Goal: Transaction & Acquisition: Purchase product/service

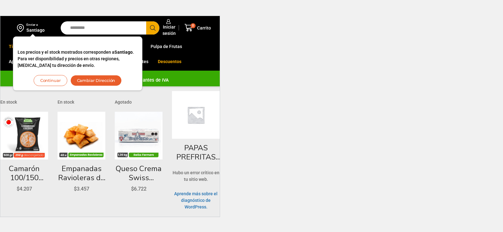
click at [462, 176] on html "WordPress WooCommerce Themes Enviar a Santiago Los precios y el stock mostrados…" at bounding box center [251, 108] width 503 height 217
click at [269, 19] on html "WordPress WooCommerce Themes Enviar a Santiago Los precios y el stock mostrados…" at bounding box center [251, 108] width 503 height 217
click at [366, 18] on html "WordPress WooCommerce Themes Enviar a Santiago Los precios y el stock mostrados…" at bounding box center [251, 108] width 503 height 217
click at [363, 18] on html "WordPress WooCommerce Themes Enviar a Santiago Los precios y el stock mostrados…" at bounding box center [251, 108] width 503 height 217
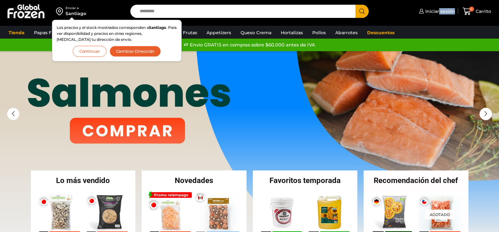
click at [96, 53] on button "Continuar" at bounding box center [90, 51] width 34 height 11
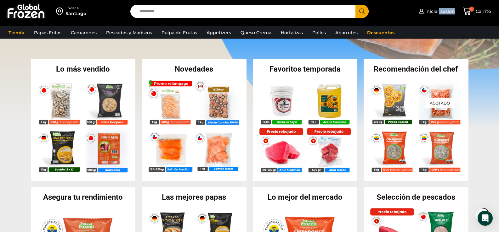
scroll to position [126, 0]
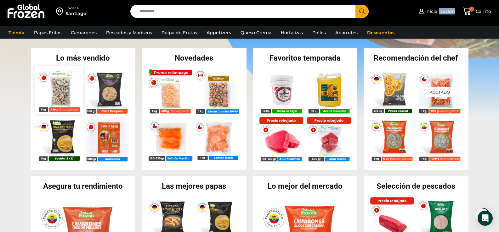
click at [58, 86] on img at bounding box center [59, 90] width 48 height 48
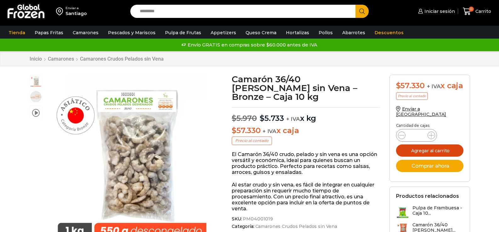
click at [422, 156] on button "Agregar al carrito" at bounding box center [429, 151] width 67 height 12
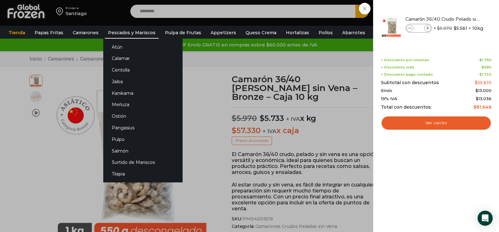
click at [116, 29] on link "Pescados y Mariscos" at bounding box center [132, 33] width 54 height 12
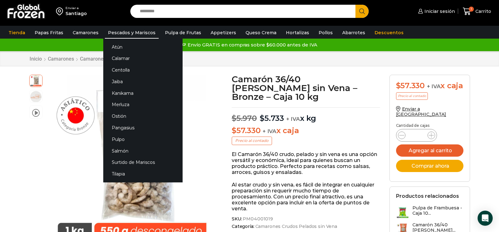
click at [128, 31] on link "Pescados y Mariscos" at bounding box center [132, 33] width 54 height 12
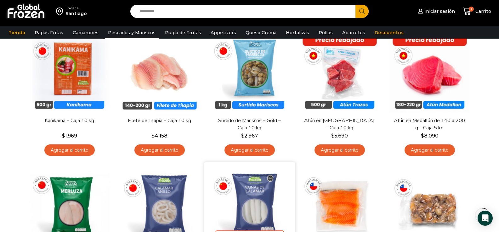
scroll to position [63, 0]
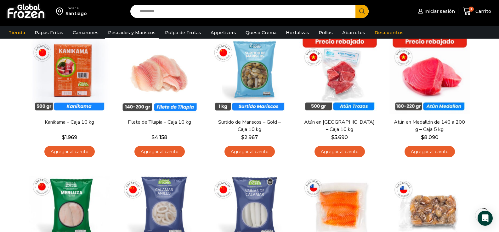
click at [381, 11] on div "Iniciar sesión Mi cuenta Login Register Iniciar sesión Por favor ingrese sus da…" at bounding box center [435, 11] width 118 height 15
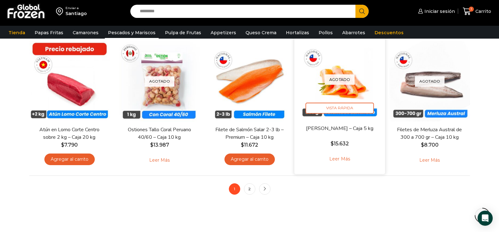
scroll to position [472, 0]
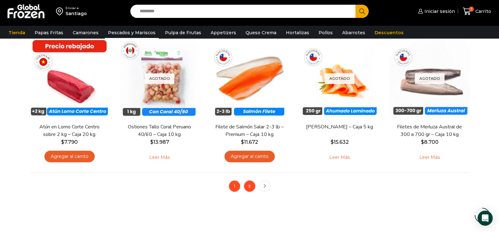
click at [252, 183] on link "2" at bounding box center [249, 186] width 11 height 11
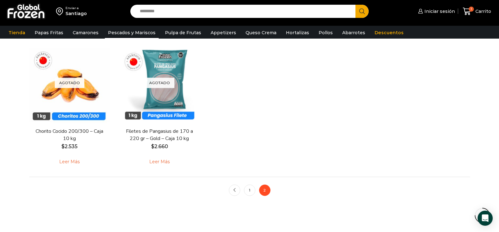
scroll to position [472, 0]
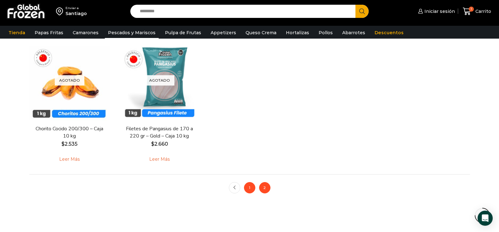
click at [254, 189] on link "1" at bounding box center [249, 187] width 11 height 11
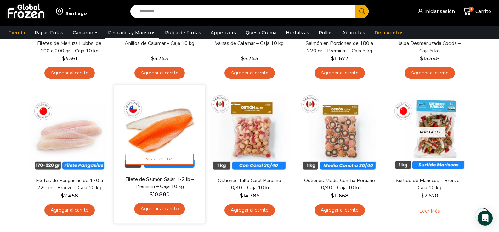
scroll to position [283, 0]
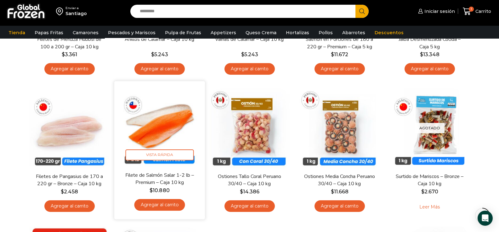
click at [156, 201] on link "Agregar al carrito" at bounding box center [159, 205] width 51 height 12
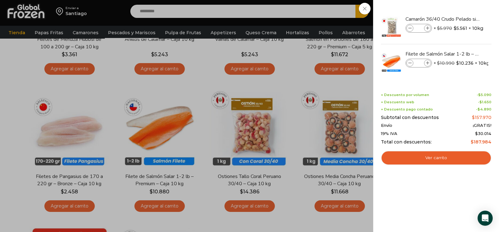
click at [461, 5] on div "2 Carrito 2 2 Shopping Cart *" at bounding box center [476, 11] width 31 height 15
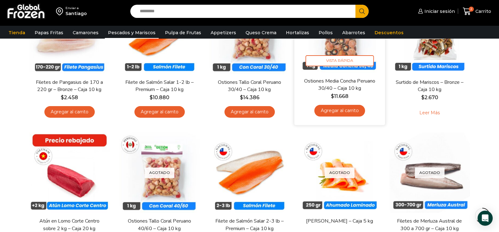
scroll to position [472, 0]
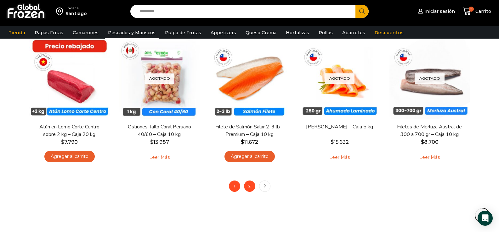
click at [248, 183] on link "2" at bounding box center [249, 186] width 11 height 11
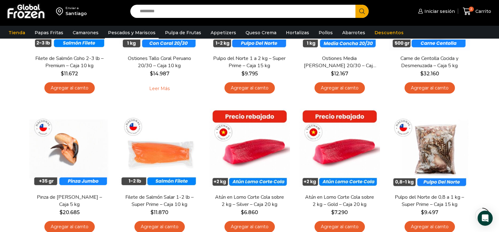
scroll to position [126, 0]
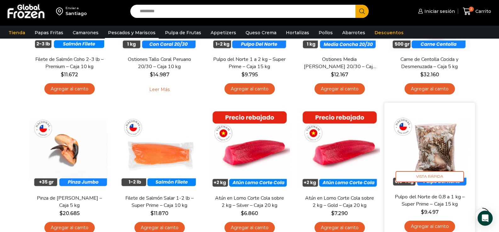
click at [438, 227] on link "Agregar al carrito" at bounding box center [429, 227] width 51 height 12
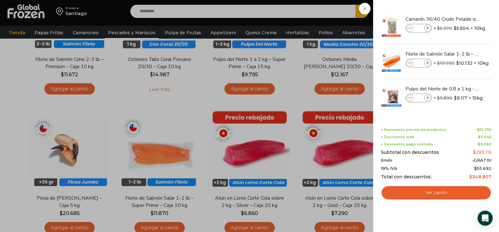
click at [461, 14] on div "3 [GEOGRAPHIC_DATA] 3 3 Shopping Cart *" at bounding box center [476, 11] width 31 height 15
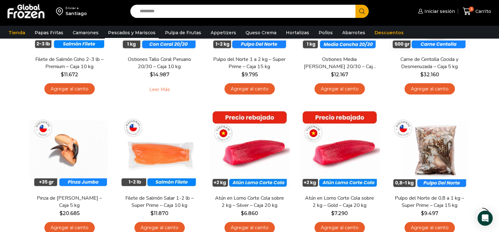
click at [365, 10] on div "Enviar a Santiago Search input Search Iniciar sesión *" at bounding box center [249, 11] width 495 height 23
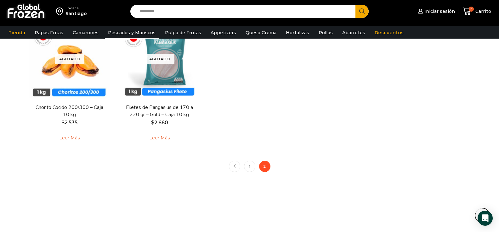
scroll to position [503, 0]
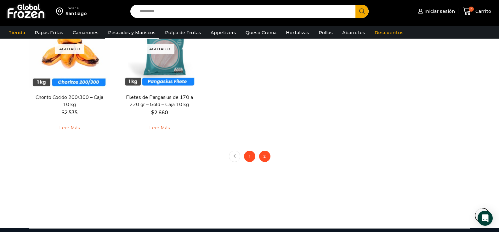
click at [249, 156] on link "1" at bounding box center [249, 156] width 11 height 11
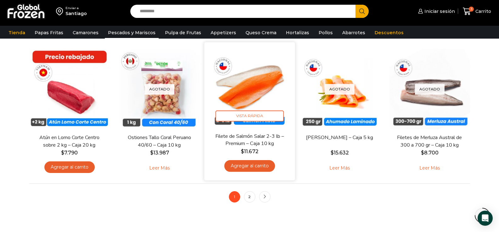
scroll to position [472, 0]
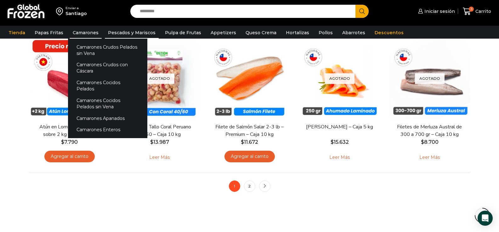
click at [96, 32] on link "Camarones" at bounding box center [86, 33] width 32 height 12
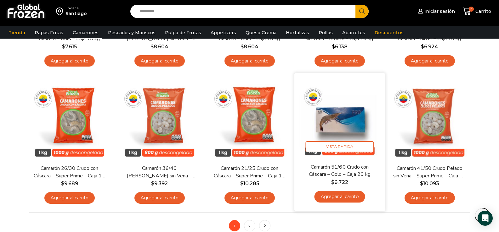
scroll to position [440, 0]
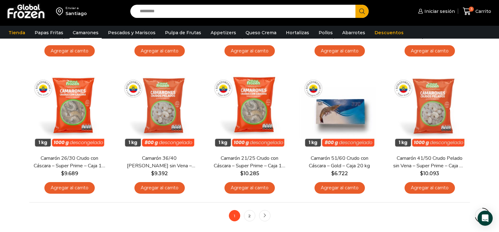
click at [258, 215] on ul "1 2 next" at bounding box center [250, 215] width 42 height 11
click at [254, 216] on link "2" at bounding box center [249, 215] width 11 height 11
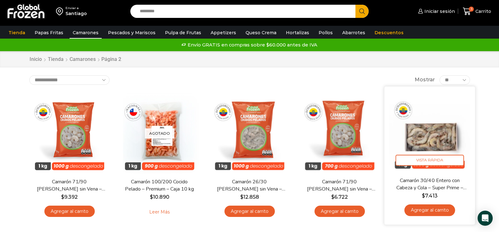
click at [434, 131] on img at bounding box center [429, 131] width 81 height 81
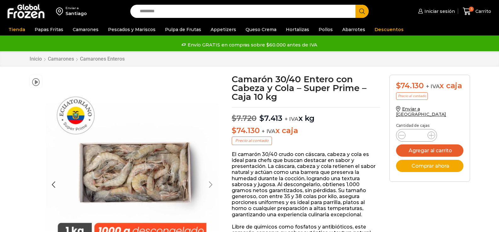
click at [210, 177] on div at bounding box center [211, 185] width 16 height 16
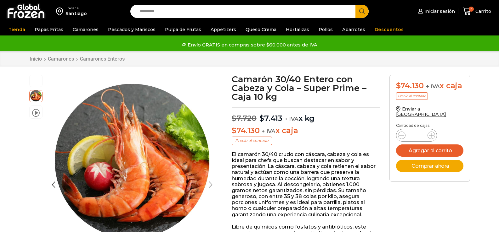
scroll to position [31, 0]
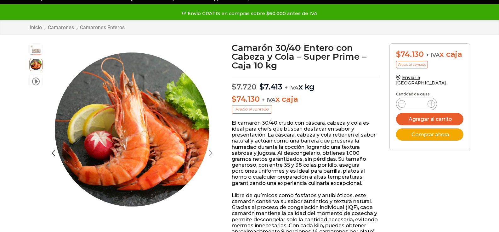
click at [210, 153] on div "Next slide" at bounding box center [211, 154] width 16 height 16
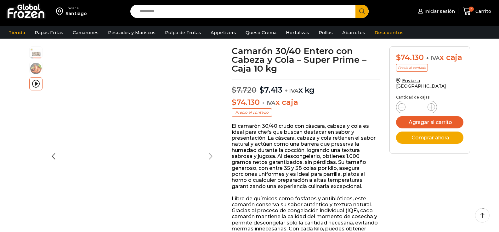
scroll to position [0, 0]
click at [210, 153] on div "Next slide" at bounding box center [211, 157] width 16 height 16
click at [206, 159] on div "Next slide" at bounding box center [211, 157] width 16 height 16
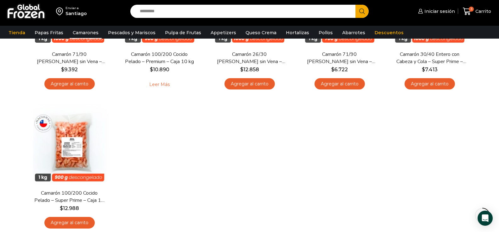
scroll to position [126, 0]
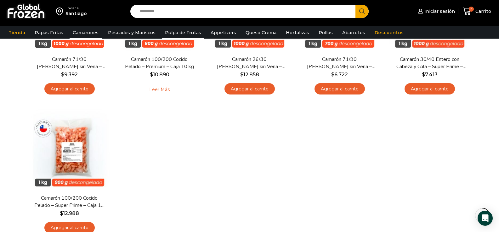
click at [173, 32] on link "Pulpa de Frutas" at bounding box center [183, 33] width 42 height 12
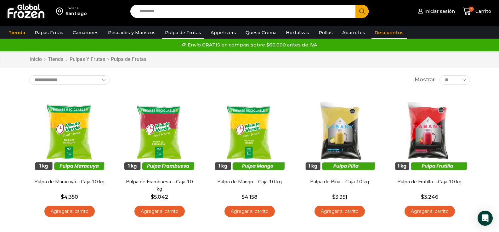
click at [375, 31] on link "Descuentos" at bounding box center [388, 33] width 35 height 12
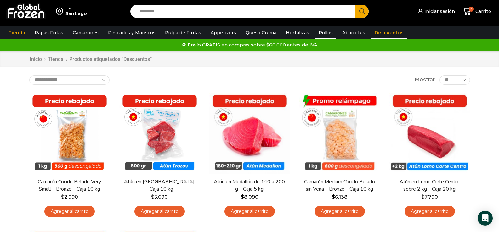
click at [317, 36] on link "Pollos" at bounding box center [325, 33] width 20 height 12
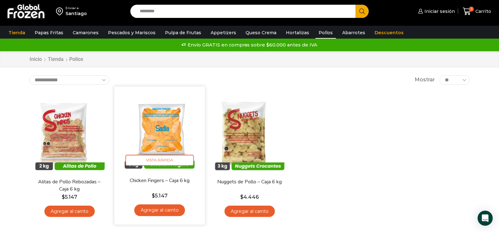
click at [165, 148] on img at bounding box center [159, 131] width 81 height 81
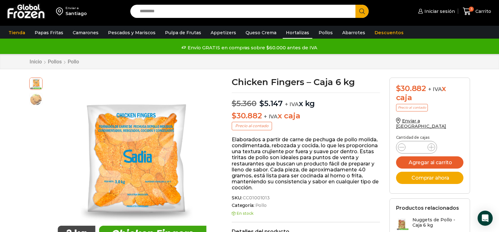
click at [289, 30] on link "Hortalizas" at bounding box center [297, 33] width 30 height 12
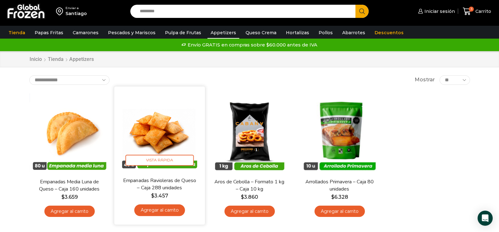
click at [146, 212] on link "Agregar al carrito" at bounding box center [159, 211] width 51 height 12
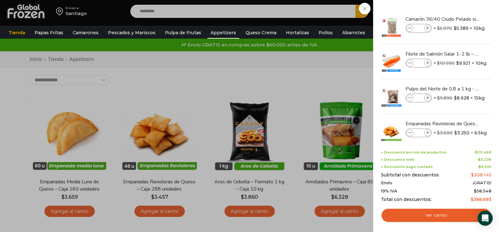
click at [461, 9] on div "4 Carrito 4 4 Shopping Cart *" at bounding box center [476, 11] width 31 height 15
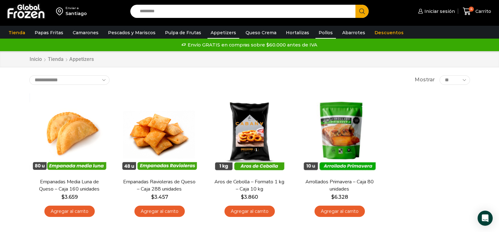
click at [315, 33] on link "Pollos" at bounding box center [325, 33] width 20 height 12
click at [283, 30] on link "Hortalizas" at bounding box center [297, 33] width 30 height 12
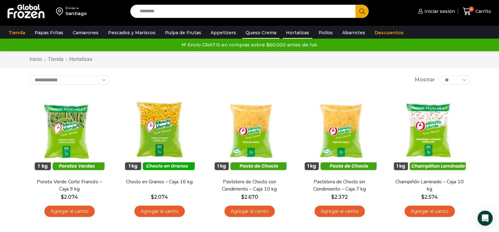
click at [248, 34] on link "Queso Crema" at bounding box center [260, 33] width 37 height 12
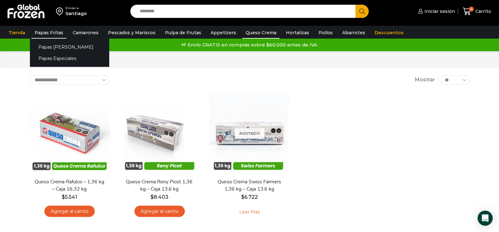
click at [45, 32] on link "Papas Fritas" at bounding box center [48, 33] width 35 height 12
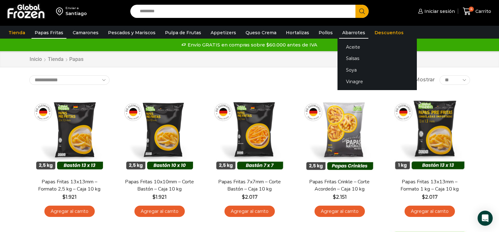
click at [346, 31] on link "Abarrotes" at bounding box center [353, 33] width 29 height 12
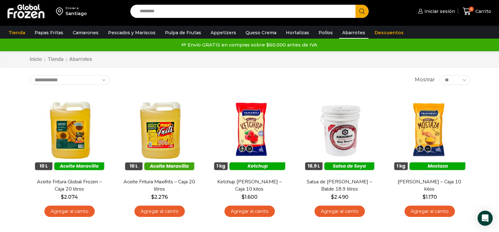
click at [361, 47] on div "Envío GRATIS en compras sobre $60.000 antes de IVA Envío GRATIS en compras sobr…" at bounding box center [249, 44] width 497 height 9
click at [373, 49] on div "Envío GRATIS en compras sobre $60.000 antes de IVA Envío GRATIS en compras sobr…" at bounding box center [249, 44] width 497 height 9
click at [378, 43] on div "Envío GRATIS en compras sobre $60.000 antes de IVA Envío GRATIS en compras sobr…" at bounding box center [249, 44] width 497 height 9
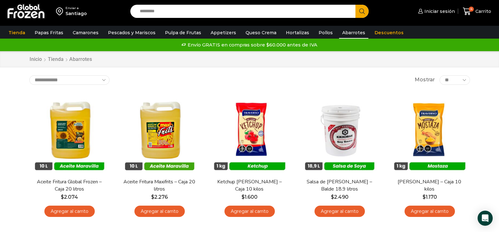
click at [378, 43] on div "Envío GRATIS en compras sobre $60.000 antes de IVA Envío GRATIS en compras sobr…" at bounding box center [249, 44] width 497 height 9
click at [379, 47] on div "Envío GRATIS en compras sobre $60.000 antes de IVA Envío GRATIS en compras sobr…" at bounding box center [249, 44] width 497 height 9
click at [362, 41] on div "Envío GRATIS en compras sobre $60.000 antes de IVA Envío GRATIS en compras sobr…" at bounding box center [249, 44] width 497 height 9
click at [17, 32] on link "Tienda" at bounding box center [16, 33] width 23 height 12
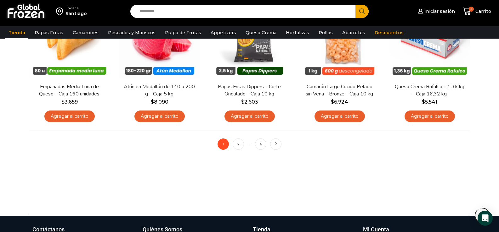
scroll to position [566, 0]
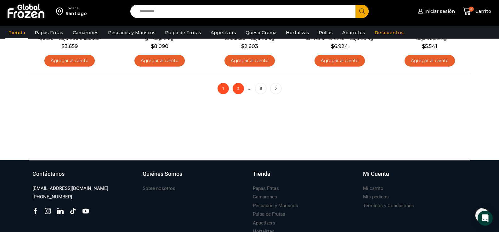
click at [235, 87] on link "2" at bounding box center [237, 88] width 11 height 11
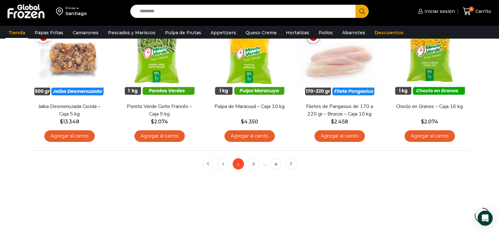
scroll to position [503, 0]
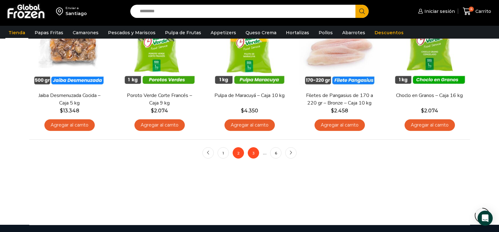
click at [255, 153] on link "3" at bounding box center [253, 153] width 11 height 11
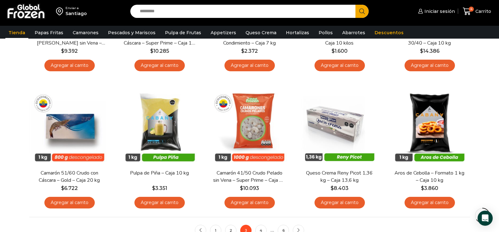
scroll to position [440, 0]
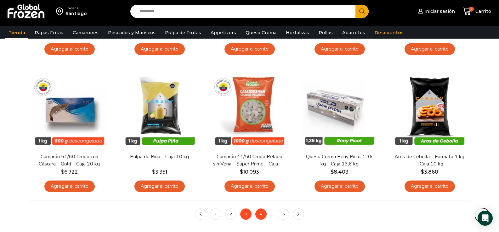
click at [264, 214] on link "4" at bounding box center [260, 214] width 11 height 11
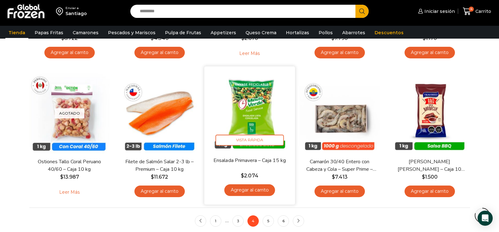
scroll to position [503, 0]
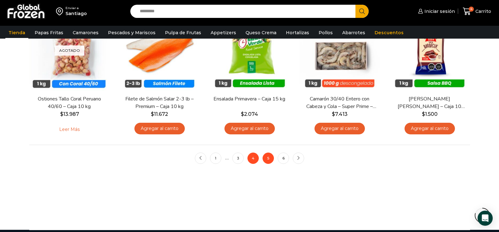
click at [265, 158] on link "5" at bounding box center [267, 158] width 11 height 11
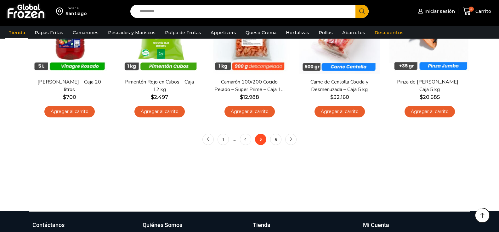
scroll to position [535, 0]
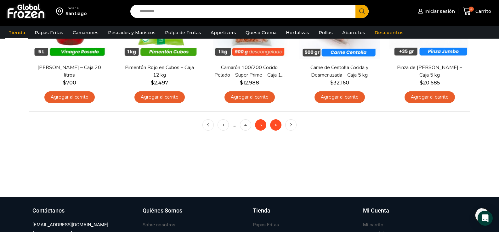
click at [273, 123] on link "6" at bounding box center [275, 125] width 11 height 11
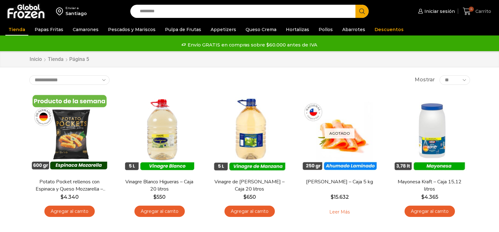
click at [471, 13] on icon at bounding box center [466, 11] width 8 height 8
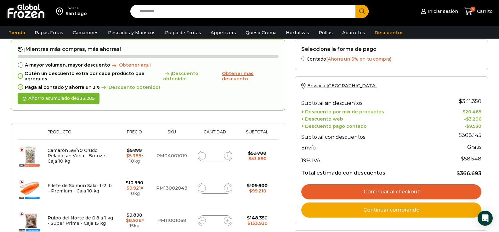
scroll to position [31, 0]
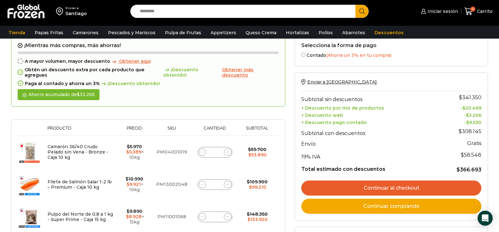
click at [247, 69] on span "Obtener más descuento" at bounding box center [237, 72] width 31 height 11
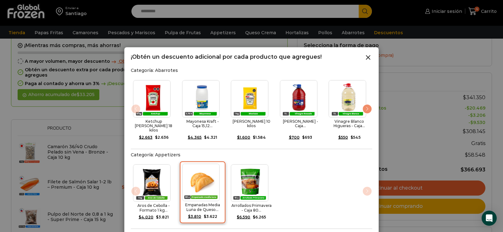
click at [206, 186] on img "2 / 3" at bounding box center [200, 182] width 37 height 37
click at [366, 58] on icon at bounding box center [369, 58] width 8 height 8
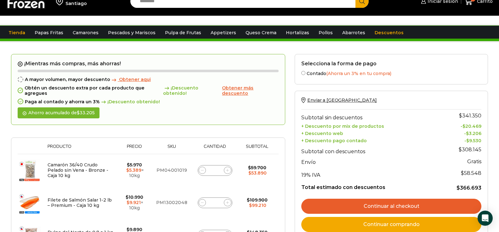
scroll to position [0, 0]
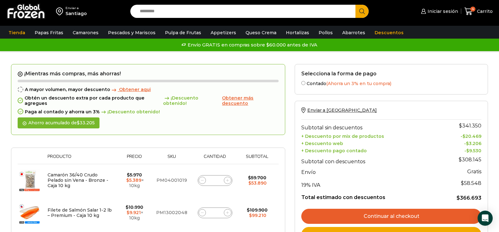
click at [234, 98] on span "Obtener más descuento" at bounding box center [237, 100] width 31 height 11
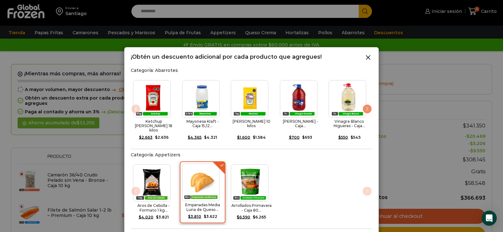
click at [213, 166] on div "Empanadas Media Luna de Queso... $ 3.810 Original price was: $3.810. $ 3.622 Cu…" at bounding box center [203, 193] width 46 height 62
click at [213, 166] on img "2 / 3" at bounding box center [200, 182] width 37 height 37
click at [368, 107] on div "Next slide" at bounding box center [367, 109] width 10 height 10
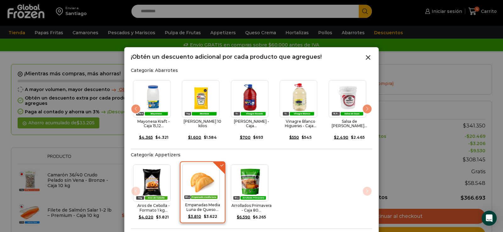
click at [367, 107] on div "Next slide" at bounding box center [367, 109] width 10 height 10
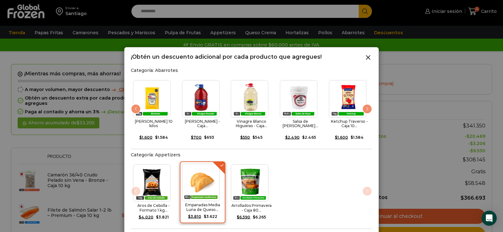
click at [367, 107] on div "Next slide" at bounding box center [367, 109] width 10 height 10
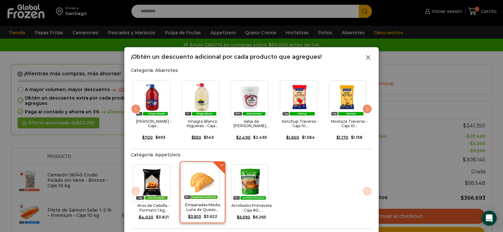
click at [366, 59] on icon at bounding box center [369, 58] width 8 height 8
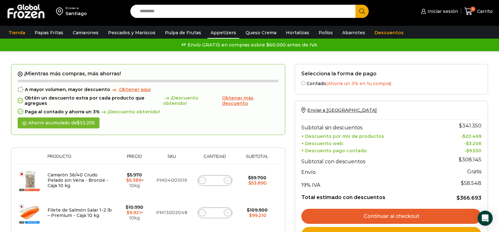
click at [209, 33] on link "Appetizers" at bounding box center [223, 33] width 32 height 12
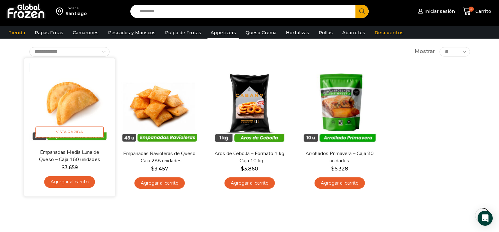
click at [72, 181] on link "Agregar al carrito" at bounding box center [69, 182] width 51 height 12
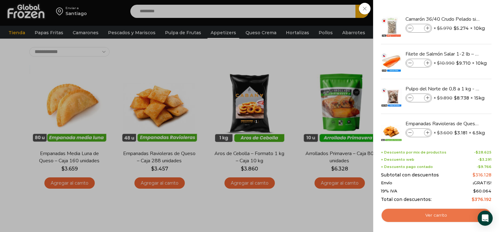
click at [451, 215] on link "Ver carrito" at bounding box center [436, 216] width 110 height 14
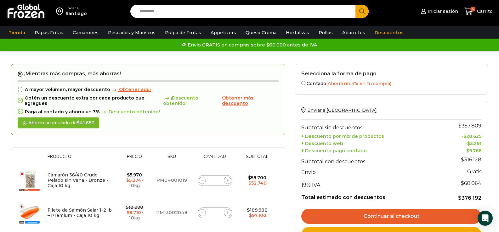
click at [392, 18] on div "Iniciar sesión Mi cuenta Login Register Iniciar sesión Por favor ingrese sus da…" at bounding box center [435, 11] width 118 height 15
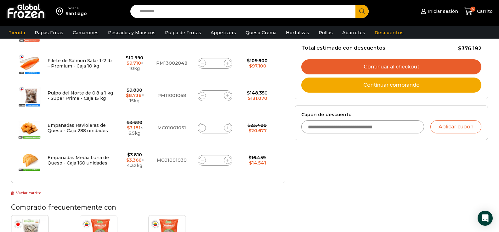
scroll to position [157, 0]
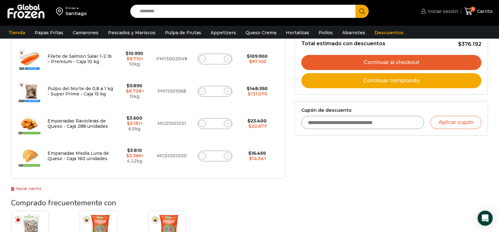
click at [441, 10] on span "Iniciar sesión" at bounding box center [442, 11] width 32 height 6
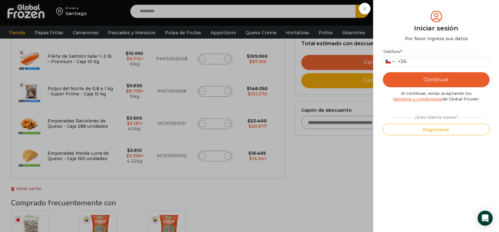
click at [419, 18] on div "Iniciar sesión Mi cuenta Login Register Iniciar sesión Por favor ingrese sus da…" at bounding box center [438, 11] width 38 height 13
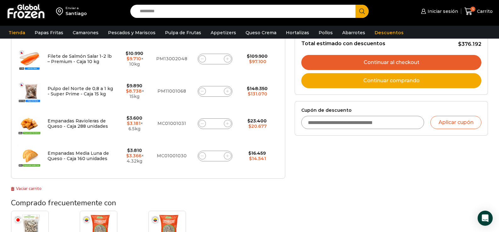
click at [338, 145] on div "Selecciona la forma de pago Contado (Ahorra un 3% en tu compra) Seleccionar Env…" at bounding box center [391, 100] width 203 height 381
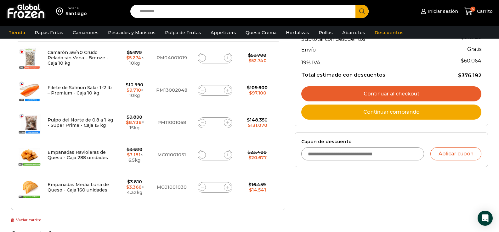
click at [395, 92] on link "Continuar al checkout" at bounding box center [391, 94] width 180 height 15
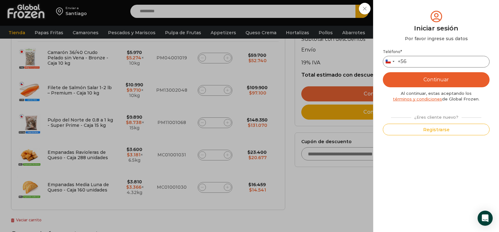
click at [440, 57] on input "Teléfono *" at bounding box center [435, 62] width 107 height 12
type input "*********"
click at [423, 78] on button "Continuar" at bounding box center [435, 79] width 107 height 15
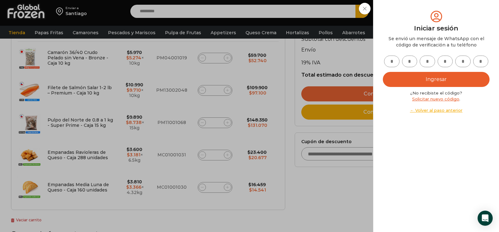
click at [390, 64] on input "text" at bounding box center [391, 62] width 15 height 12
type input "*"
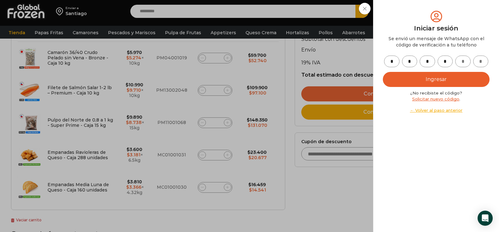
type input "*"
click at [426, 77] on button "Ingresar" at bounding box center [435, 79] width 107 height 15
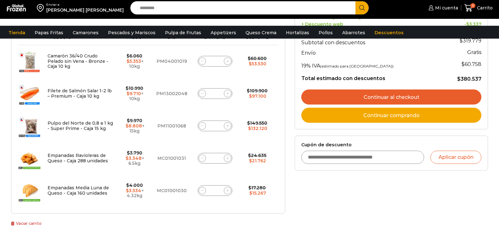
scroll to position [126, 0]
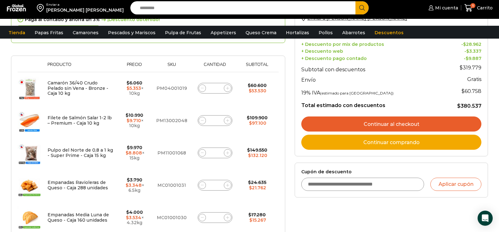
click at [411, 16] on div "Enviar a CARNES DON HECTOR Search input Search Mi cuenta" at bounding box center [249, 8] width 495 height 16
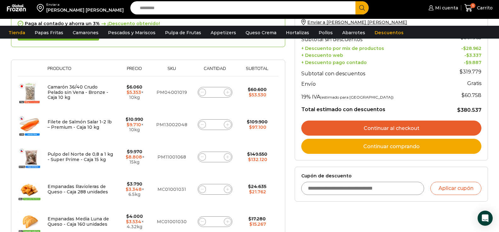
scroll to position [157, 0]
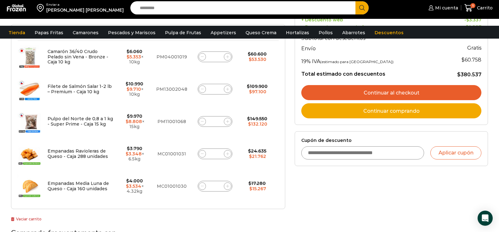
click at [202, 120] on icon at bounding box center [202, 121] width 3 height 3
type input "*"
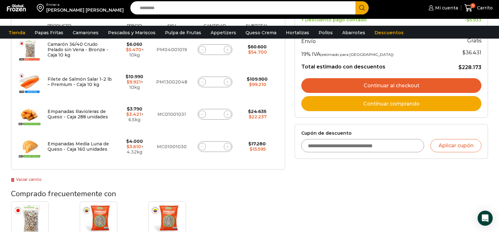
scroll to position [36, 0]
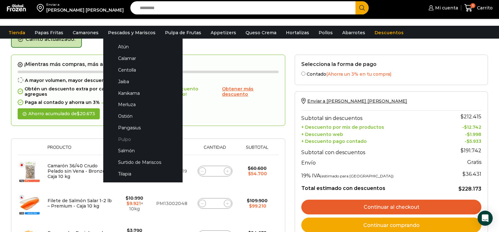
click at [122, 139] on link "Pulpo" at bounding box center [142, 140] width 67 height 12
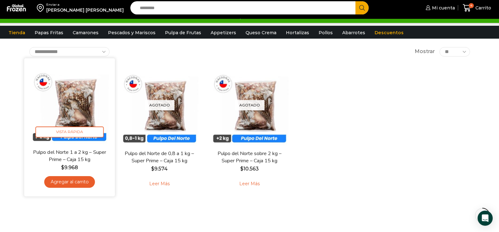
click at [81, 179] on link "Agregar al carrito" at bounding box center [69, 182] width 51 height 12
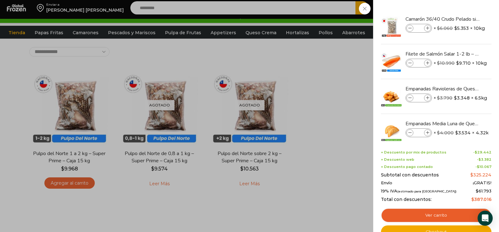
click at [461, 8] on div "5 [GEOGRAPHIC_DATA] 5 5 Shopping Cart *" at bounding box center [476, 8] width 31 height 15
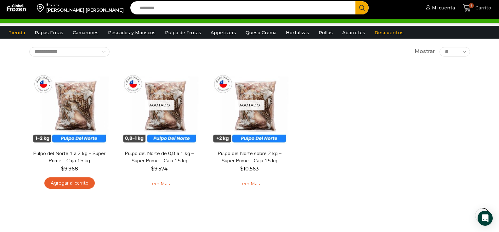
click at [469, 8] on span "5" at bounding box center [470, 5] width 5 height 5
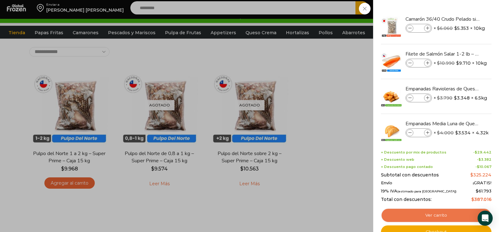
click at [447, 216] on link "Ver carrito" at bounding box center [436, 216] width 110 height 14
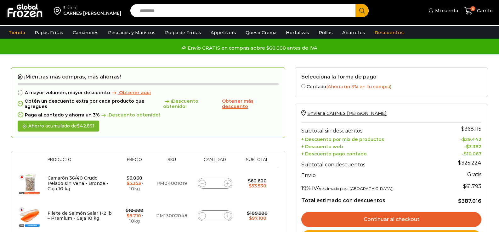
click at [437, 212] on link "Continuar al checkout" at bounding box center [391, 219] width 180 height 15
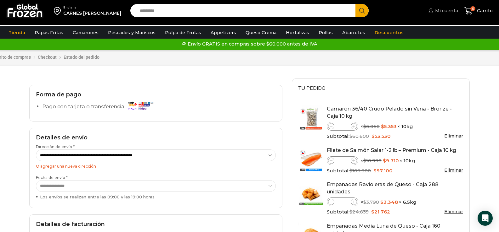
click at [443, 11] on span "Mi cuenta" at bounding box center [445, 11] width 25 height 6
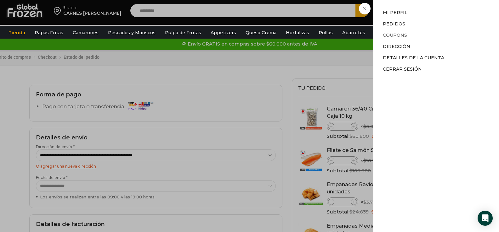
click at [392, 34] on link "Coupons" at bounding box center [394, 35] width 24 height 6
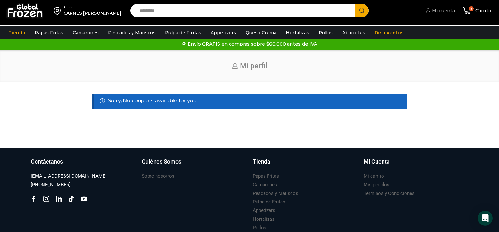
click at [438, 9] on span "Mi cuenta" at bounding box center [442, 11] width 25 height 6
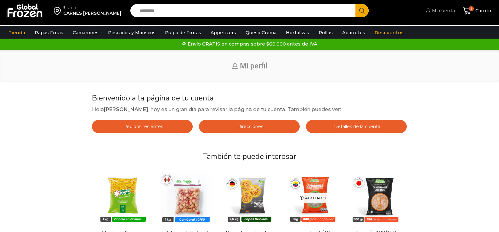
click at [449, 13] on span "Mi cuenta" at bounding box center [442, 11] width 25 height 6
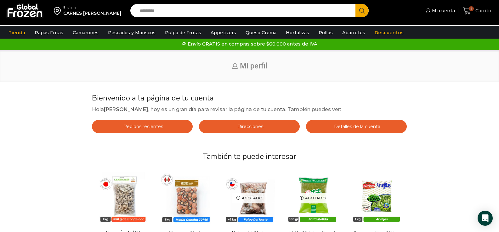
click at [481, 8] on span "Carrito" at bounding box center [481, 11] width 17 height 6
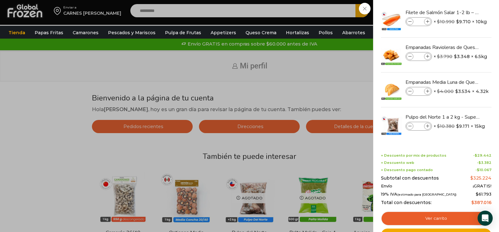
scroll to position [44, 0]
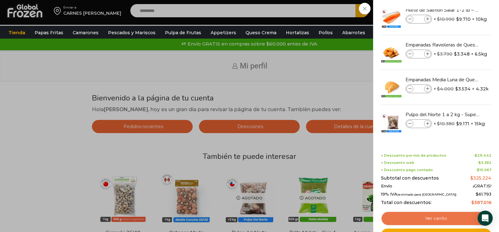
click at [433, 216] on link "Ver carrito" at bounding box center [436, 219] width 110 height 14
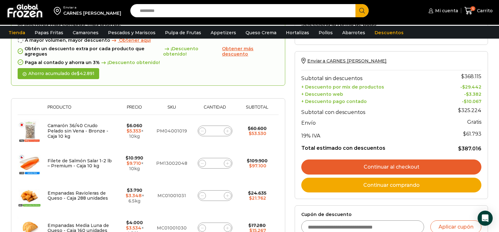
scroll to position [94, 0]
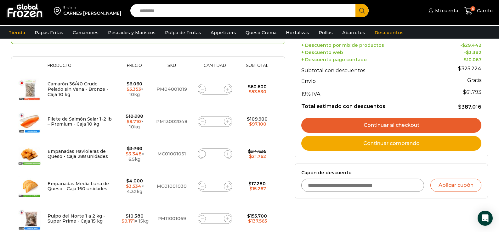
click at [421, 122] on link "Continuar al checkout" at bounding box center [391, 125] width 180 height 15
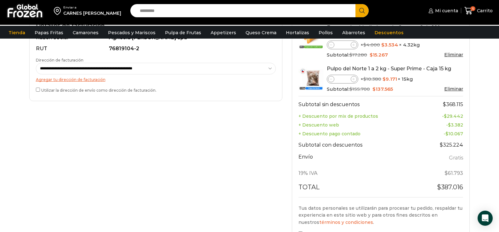
scroll to position [283, 0]
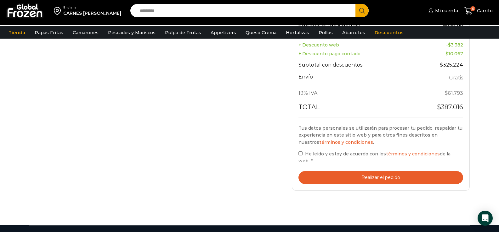
click at [351, 171] on button "Realizar el pedido" at bounding box center [380, 177] width 165 height 13
